Goal: Find contact information: Find contact information

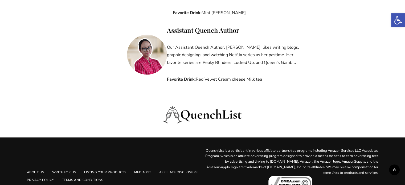
scroll to position [654, 0]
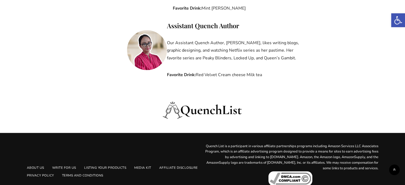
click at [68, 164] on link "Write For Us" at bounding box center [64, 168] width 32 height 8
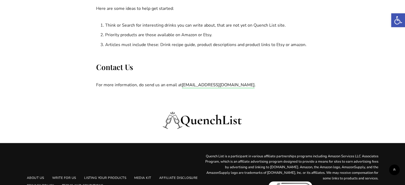
scroll to position [718, 0]
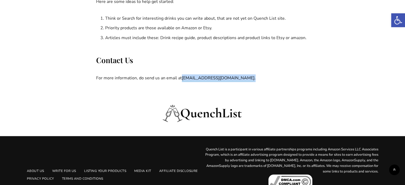
drag, startPoint x: 229, startPoint y: 80, endPoint x: 182, endPoint y: 81, distance: 46.6
click at [182, 81] on p "For more information, do send us an email at [EMAIL_ADDRESS][DOMAIN_NAME] ." at bounding box center [202, 78] width 213 height 8
copy p "[EMAIL_ADDRESS][DOMAIN_NAME] ."
